Goal: Task Accomplishment & Management: Complete application form

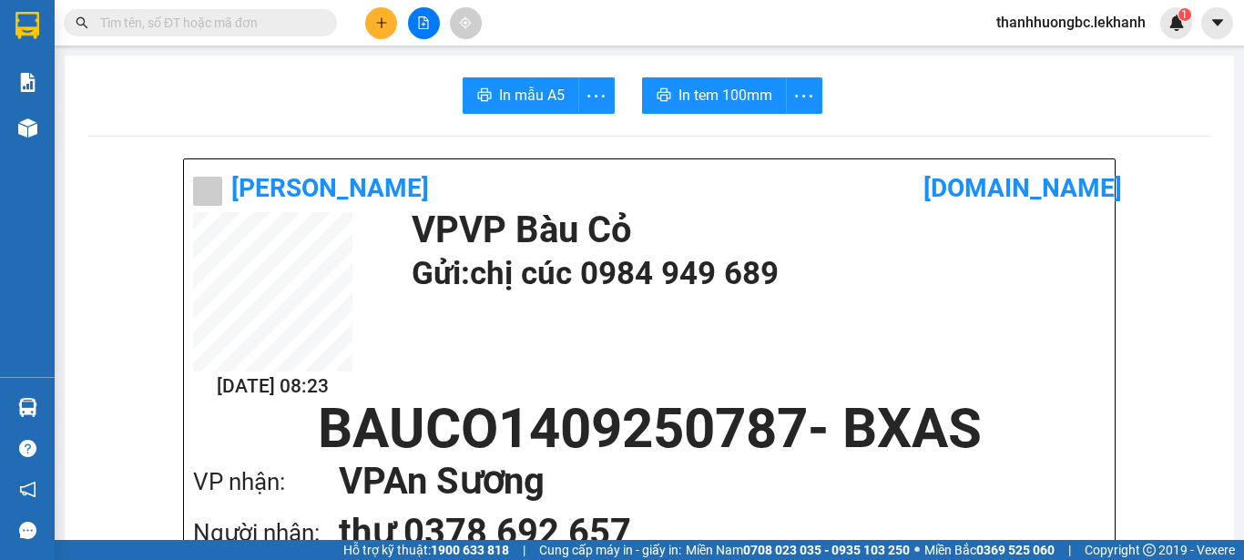
scroll to position [1063, 0]
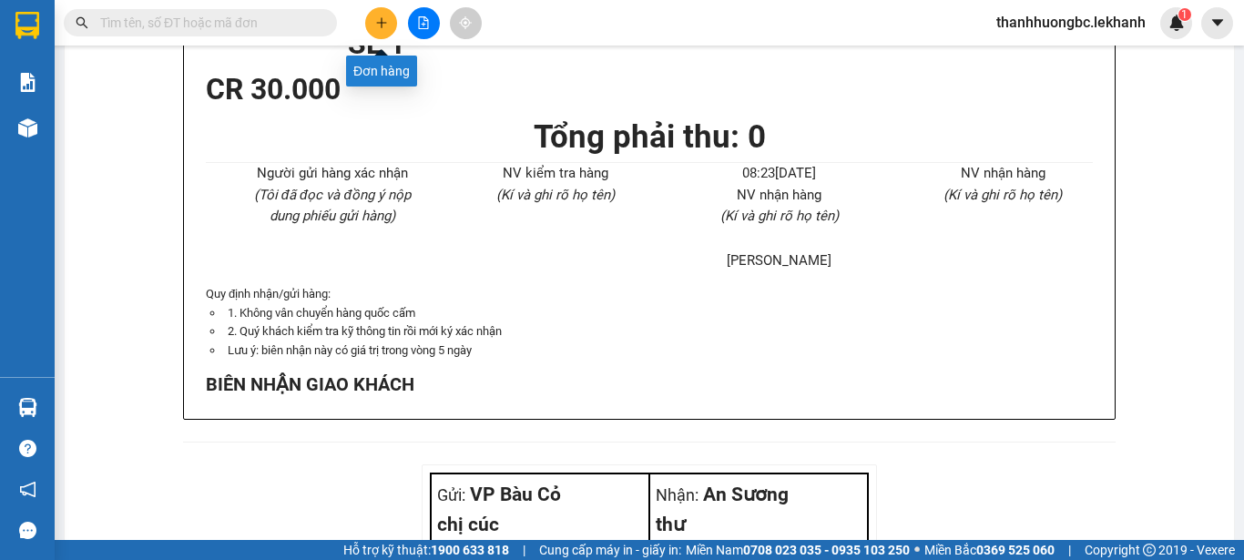
click at [381, 12] on button at bounding box center [381, 23] width 32 height 32
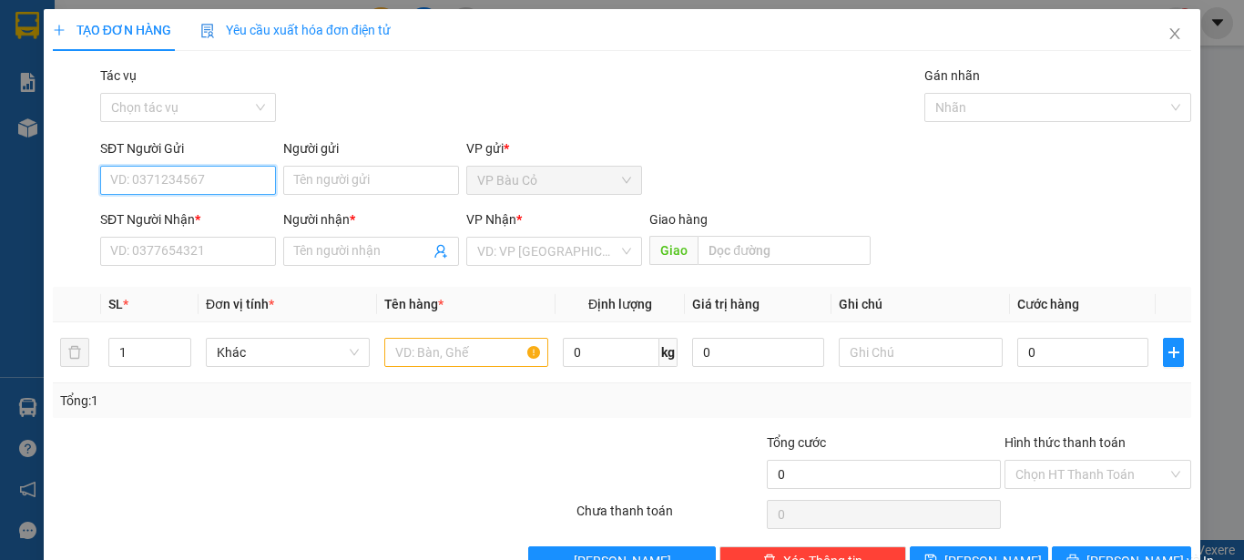
click at [241, 176] on input "SĐT Người Gửi" at bounding box center [188, 180] width 176 height 29
type input "0946350780"
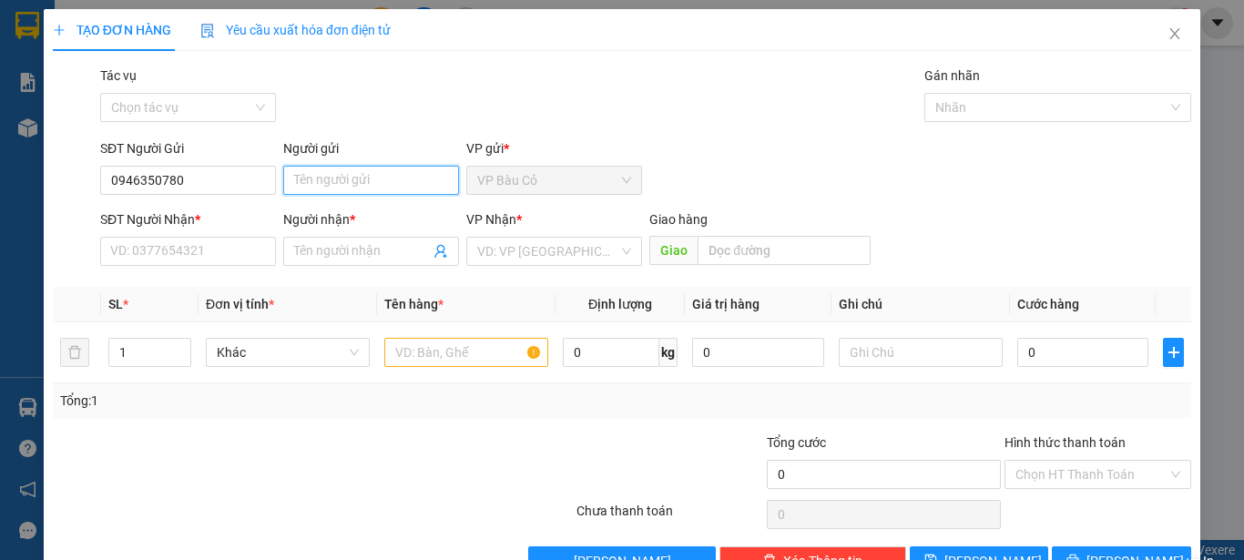
click at [355, 179] on input "Người gửi" at bounding box center [371, 180] width 176 height 29
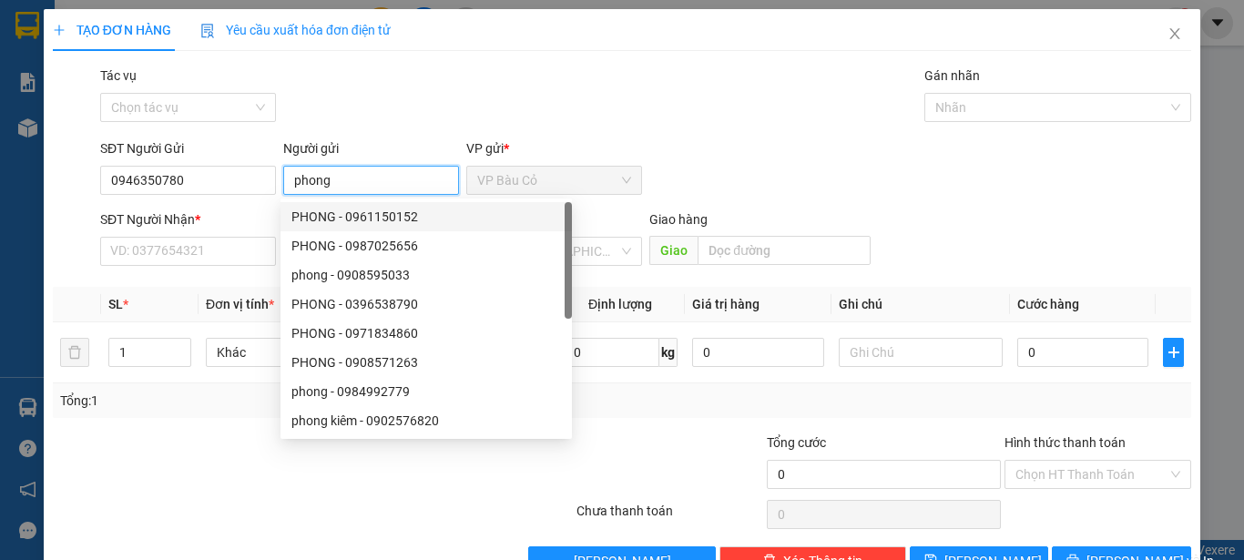
type input "phong"
click at [245, 266] on div "SĐT Người Nhận * VD: 0377654321" at bounding box center [188, 241] width 176 height 64
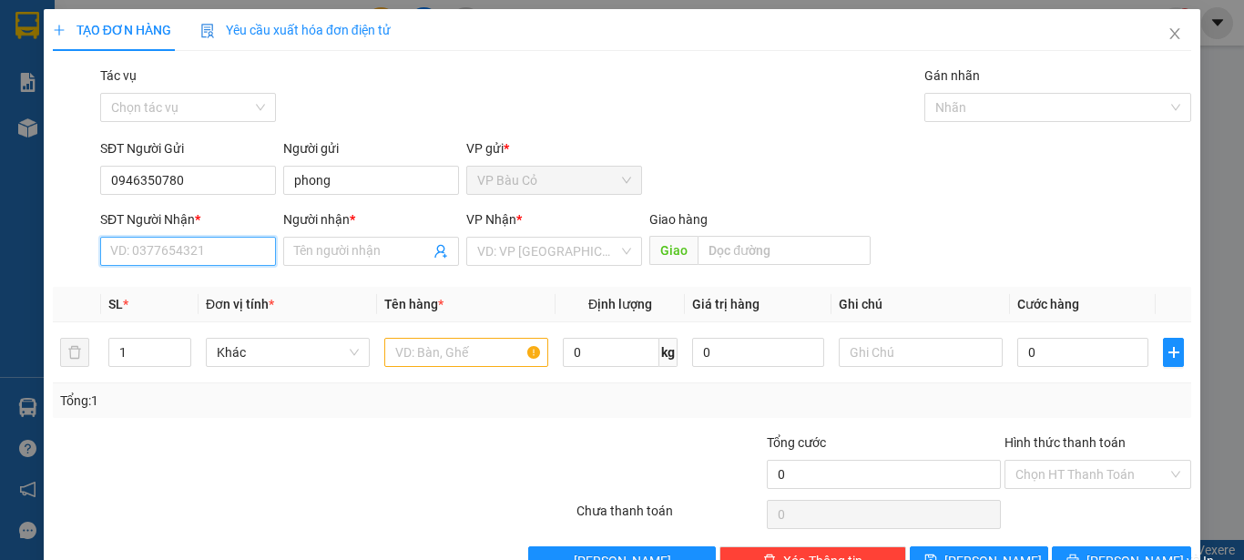
click at [243, 262] on input "SĐT Người Nhận *" at bounding box center [188, 251] width 176 height 29
type input "0862336738"
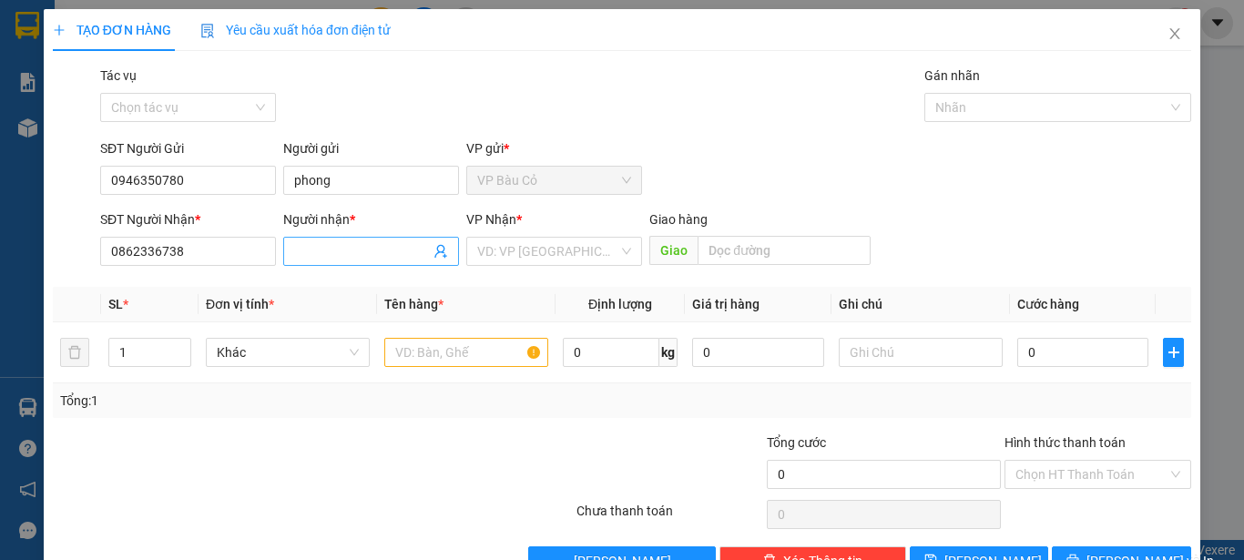
click at [305, 248] on input "Người nhận *" at bounding box center [362, 251] width 136 height 20
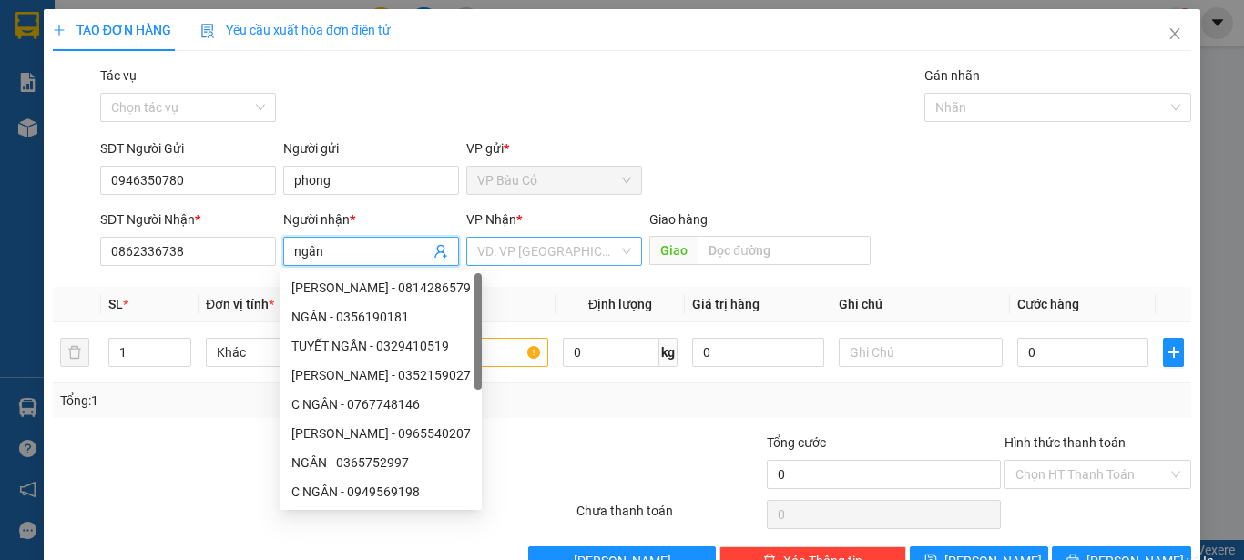
type input "ngân"
click at [604, 249] on input "search" at bounding box center [547, 251] width 141 height 27
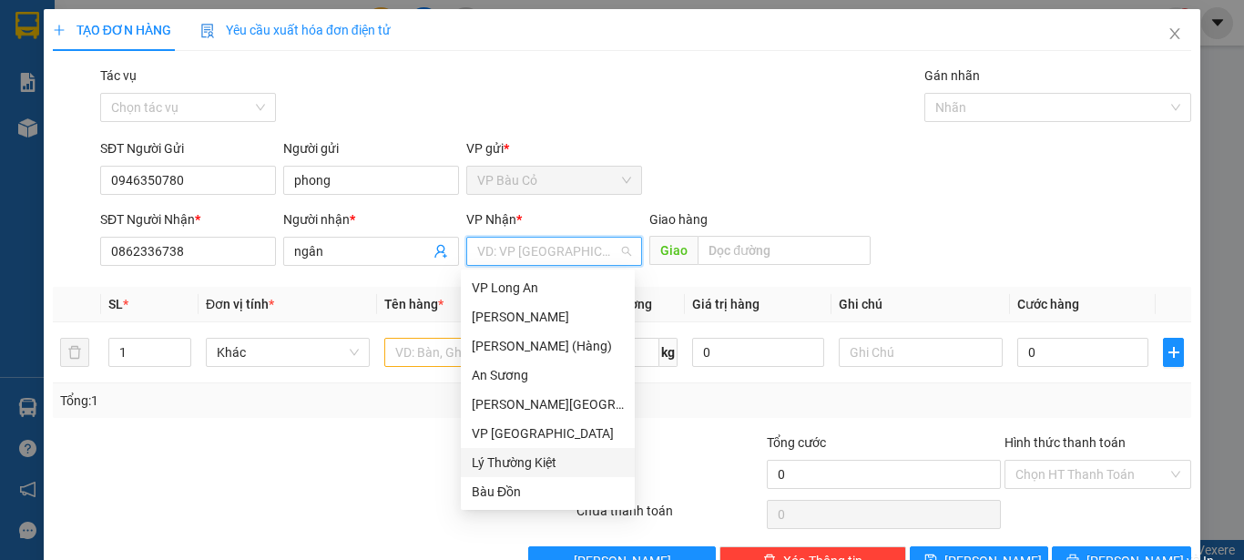
click at [531, 469] on div "Lý Thường Kiệt" at bounding box center [548, 463] width 152 height 20
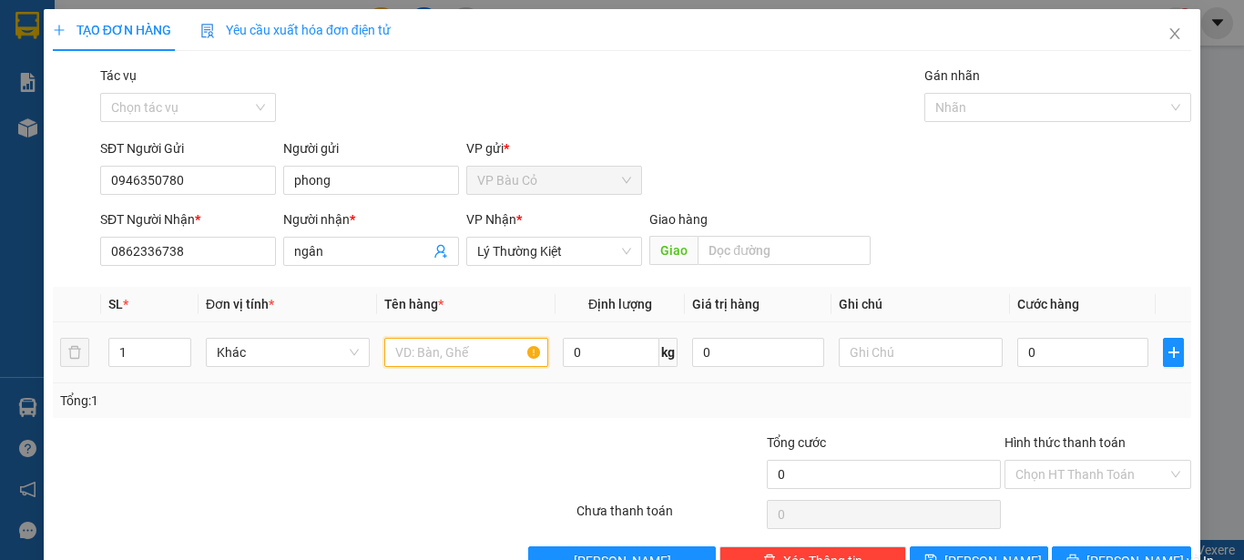
click at [462, 351] on input "text" at bounding box center [466, 352] width 164 height 29
type input "[PERSON_NAME]"
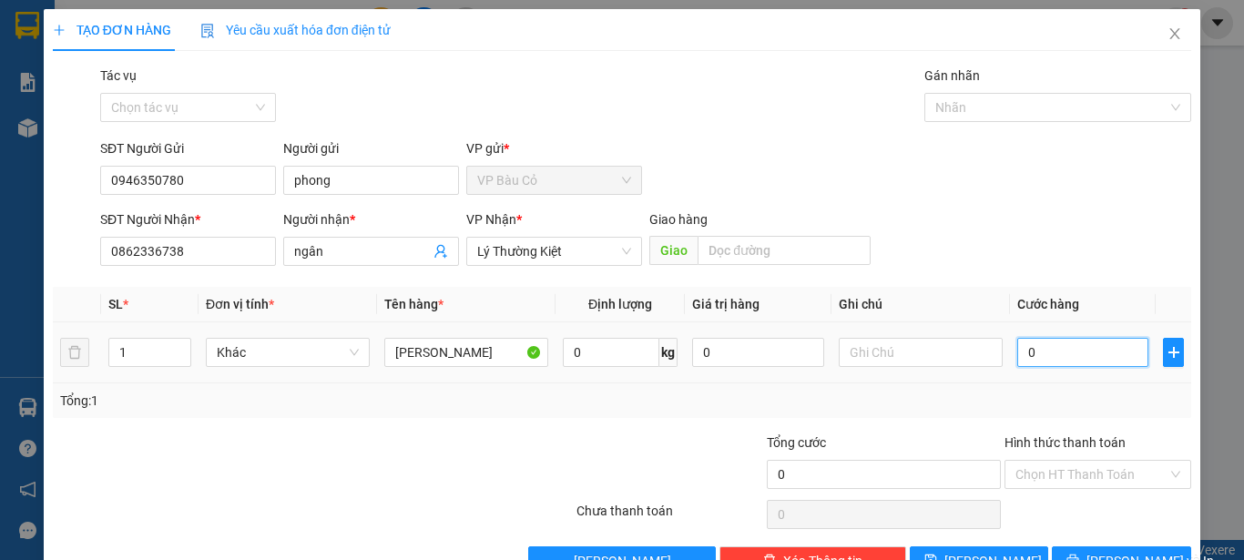
click at [1078, 351] on input "0" at bounding box center [1082, 352] width 131 height 29
type input "4"
type input "40"
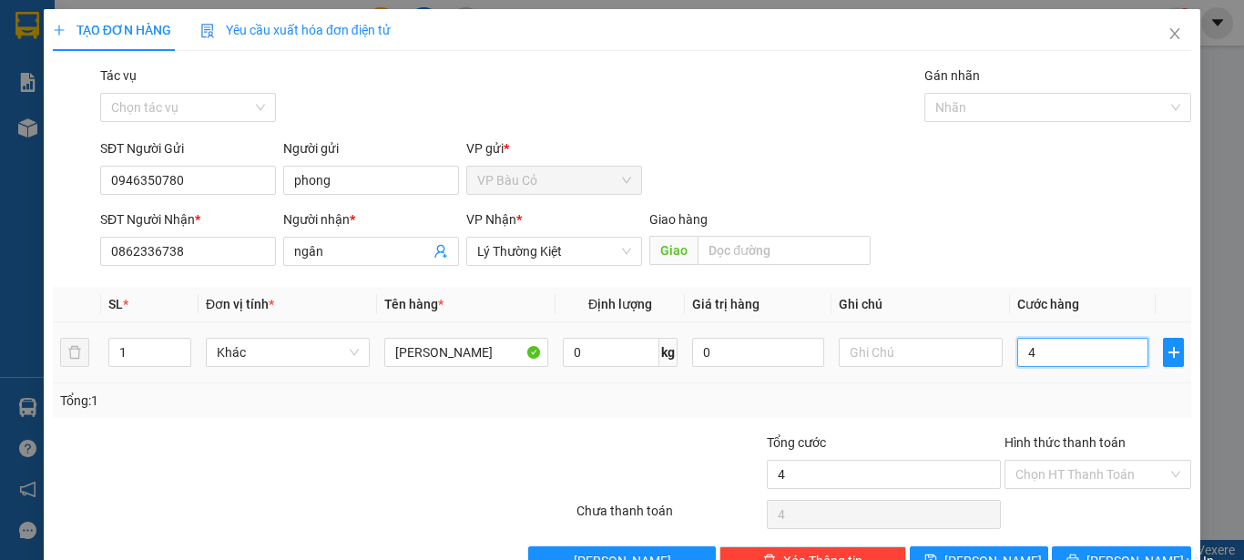
type input "40"
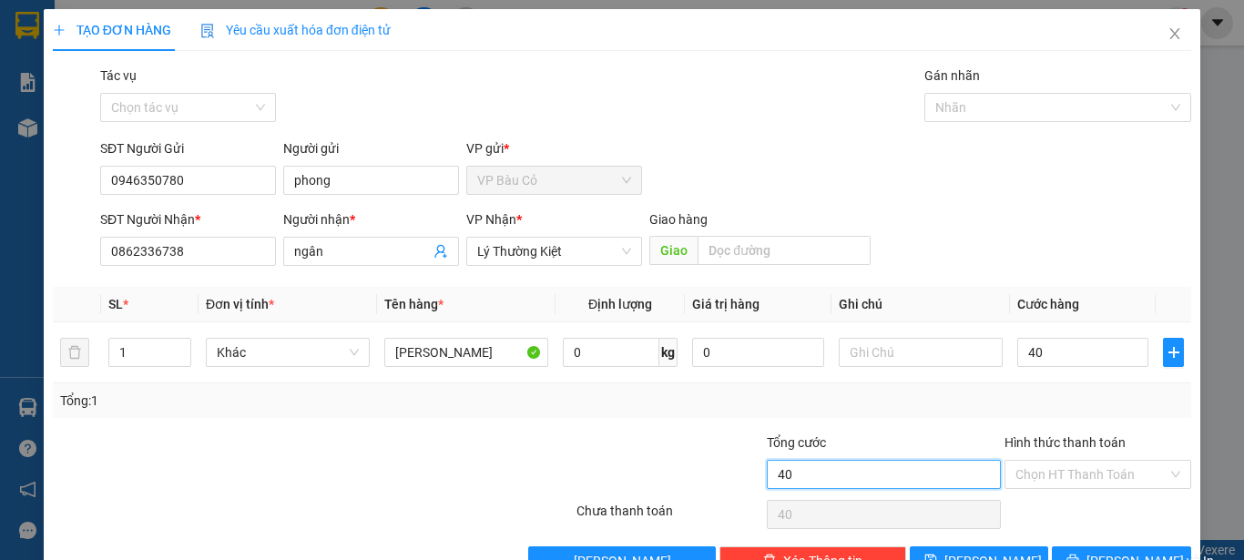
type input "40.000"
click at [799, 486] on input "40.000" at bounding box center [884, 474] width 234 height 29
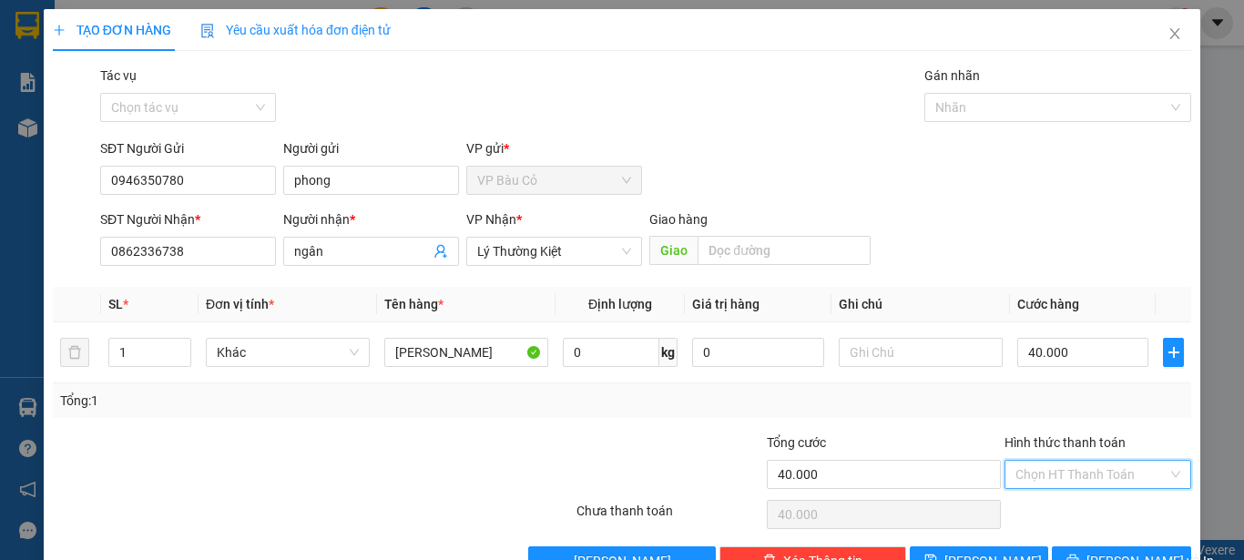
click at [1039, 464] on input "Hình thức thanh toán" at bounding box center [1091, 474] width 152 height 27
click at [1055, 507] on div "Tại văn phòng" at bounding box center [1085, 511] width 163 height 20
type input "0"
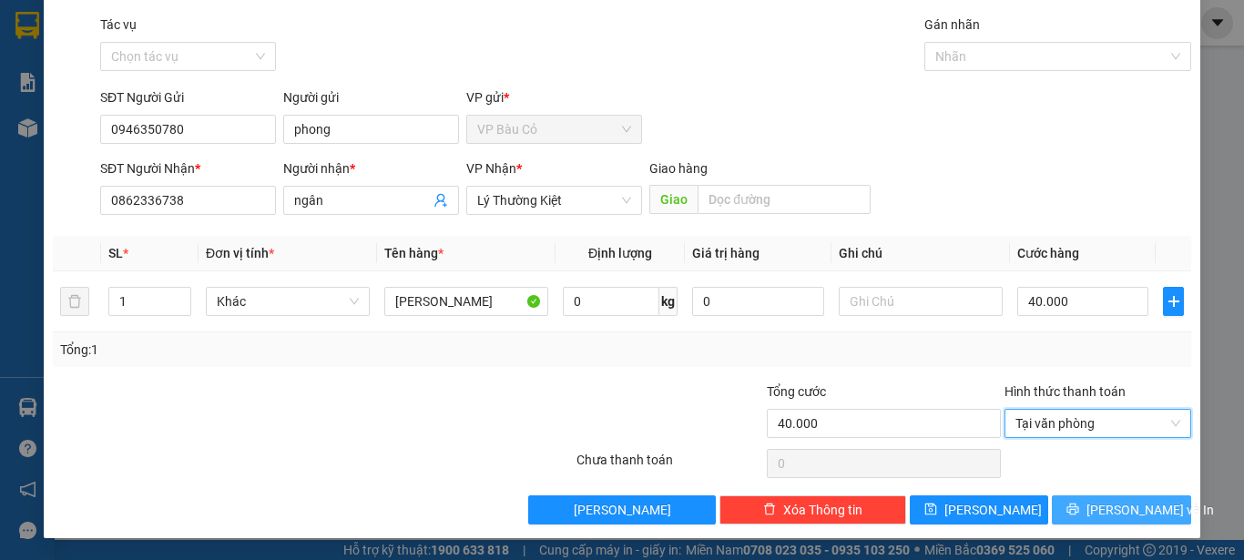
click at [1071, 507] on button "[PERSON_NAME] và In" at bounding box center [1121, 509] width 139 height 29
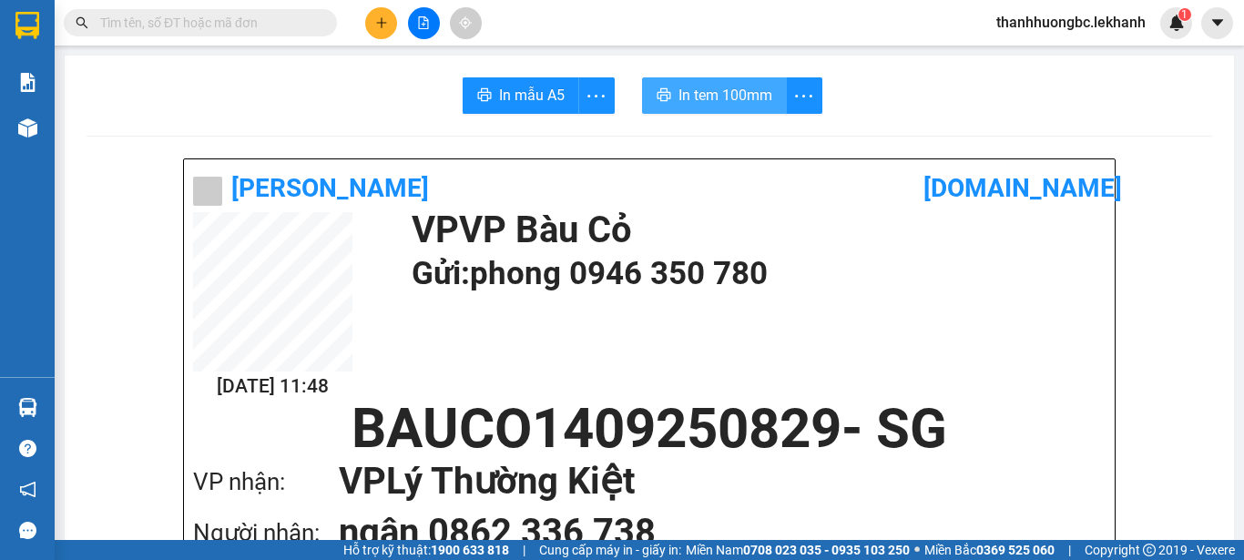
click at [719, 90] on span "In tem 100mm" at bounding box center [725, 95] width 94 height 23
click at [748, 96] on span "In tem 100mm" at bounding box center [725, 95] width 94 height 23
